Goal: Task Accomplishment & Management: Manage account settings

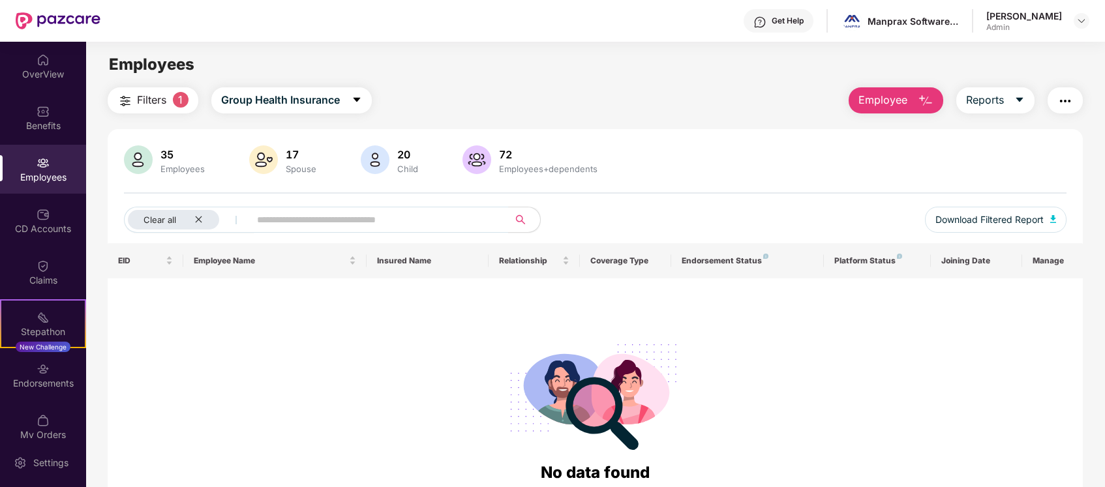
click at [48, 187] on div "Employees" at bounding box center [43, 169] width 86 height 49
click at [203, 216] on div "Clear all" at bounding box center [173, 220] width 91 height 20
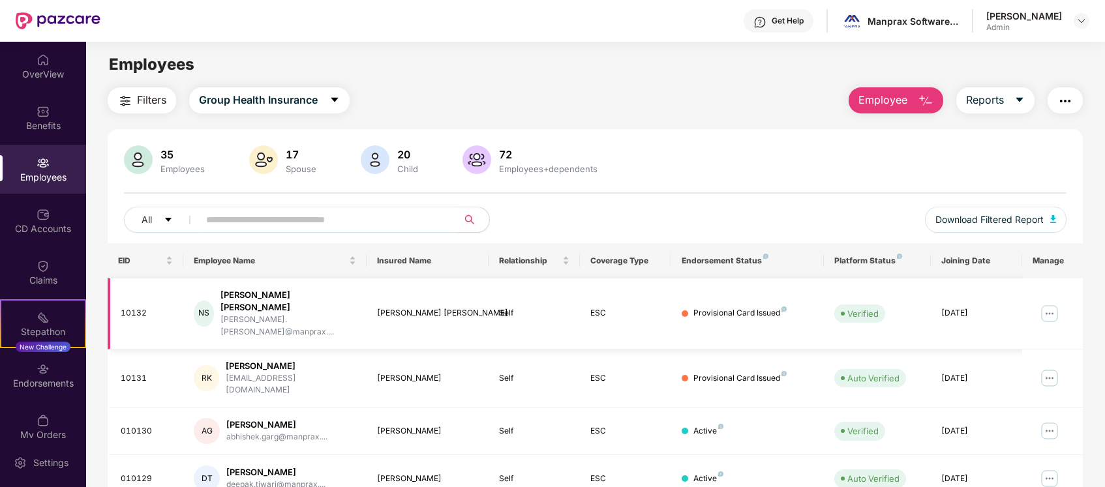
click at [1051, 303] on img at bounding box center [1049, 313] width 21 height 21
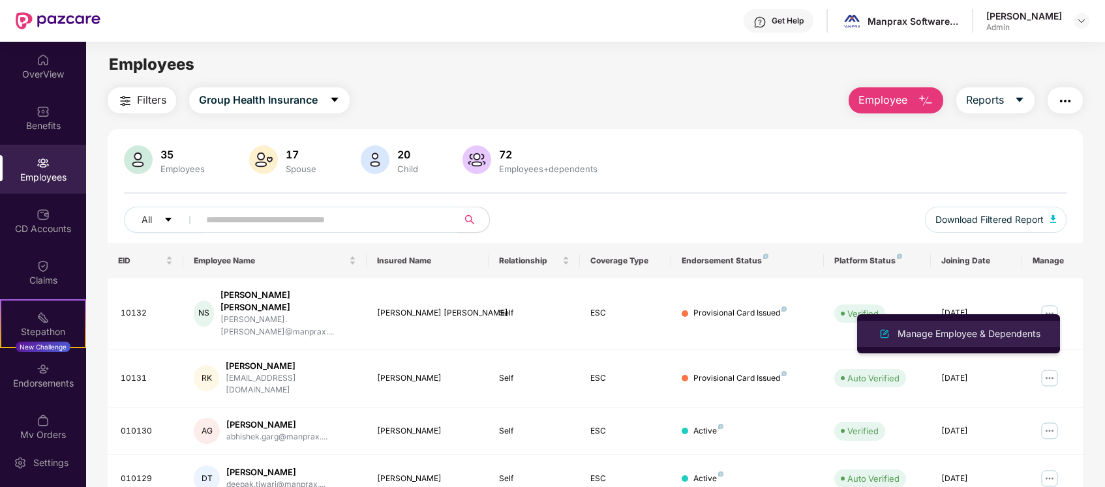
click at [1013, 333] on div "Manage Employee & Dependents" at bounding box center [969, 334] width 148 height 14
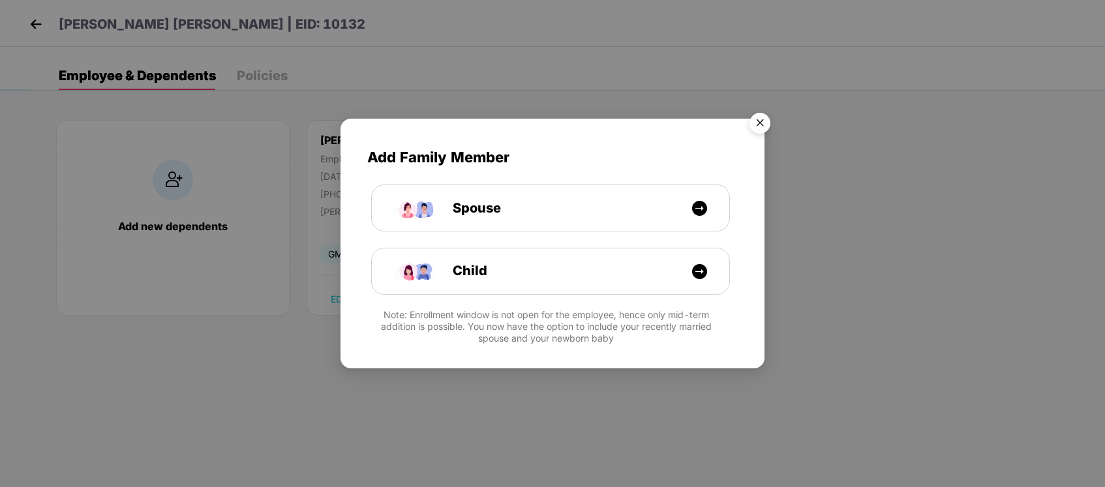
click at [755, 125] on img "Close" at bounding box center [760, 125] width 37 height 37
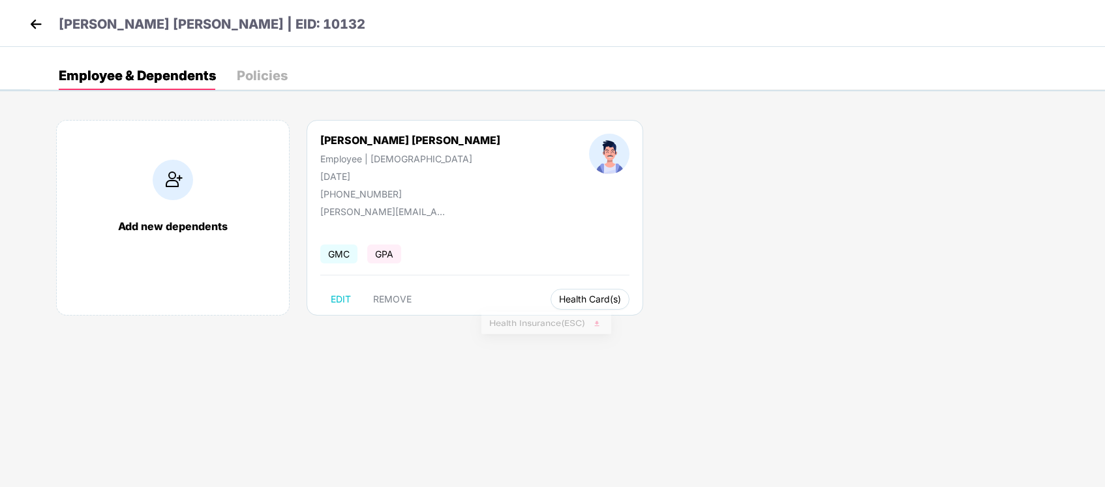
click at [550, 304] on button "Health Card(s)" at bounding box center [589, 299] width 79 height 21
click at [595, 330] on div "Add new dependents [PERSON_NAME] [PERSON_NAME] Employee | [DEMOGRAPHIC_DATA] [D…" at bounding box center [567, 224] width 1075 height 248
click at [550, 305] on button "Health Card(s)" at bounding box center [589, 299] width 79 height 21
click at [570, 321] on span "Health Insurance(ESC)" at bounding box center [546, 325] width 114 height 14
